Goal: Task Accomplishment & Management: Manage account settings

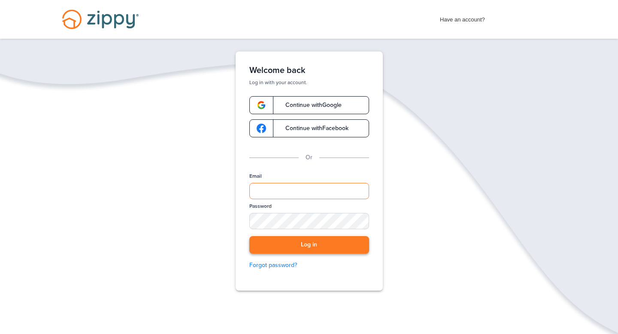
type input "**********"
click at [306, 250] on button "Log in" at bounding box center [310, 245] width 120 height 18
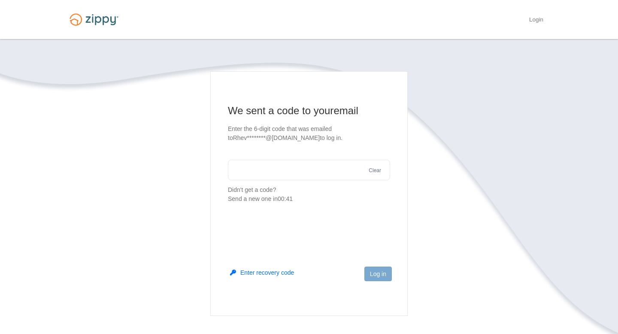
click at [276, 170] on input "text" at bounding box center [309, 170] width 162 height 21
type input "******"
